Goal: Navigation & Orientation: Find specific page/section

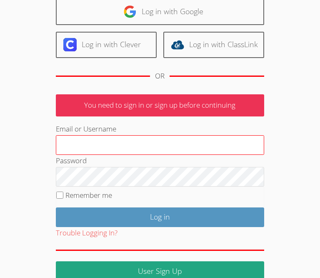
scroll to position [81, 0]
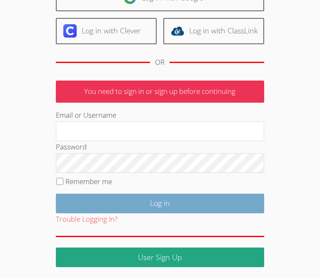
type input "[EMAIL_ADDRESS][DOMAIN_NAME]"
click at [164, 199] on input "Log in" at bounding box center [160, 203] width 208 height 20
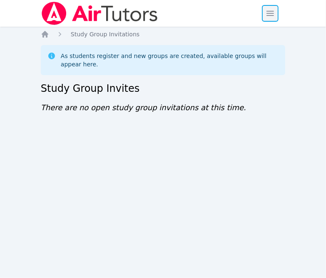
click at [266, 15] on span "button" at bounding box center [270, 13] width 18 height 18
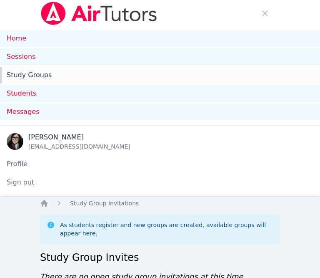
click at [69, 78] on link "Study Groups" at bounding box center [160, 75] width 320 height 17
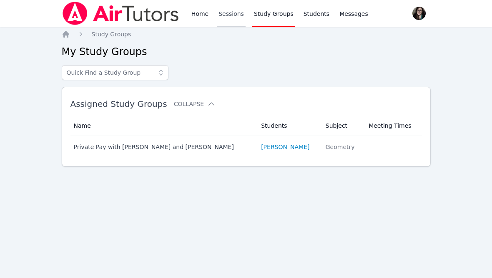
click at [228, 23] on link "Sessions" at bounding box center [231, 13] width 29 height 27
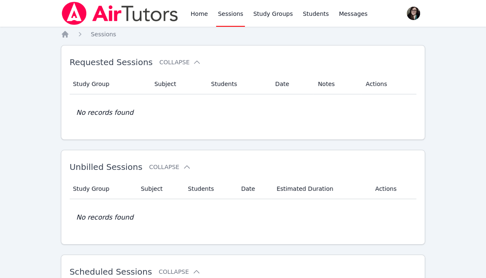
click at [188, 7] on div "Home Sessions Study Groups Students Messages" at bounding box center [215, 13] width 308 height 27
click at [192, 15] on link "Home" at bounding box center [199, 13] width 20 height 27
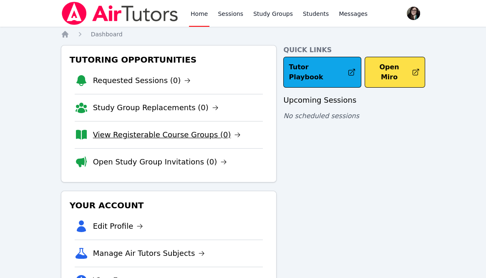
click at [147, 133] on link "View Registerable Course Groups (0)" at bounding box center [167, 135] width 148 height 12
